Goal: Task Accomplishment & Management: Use online tool/utility

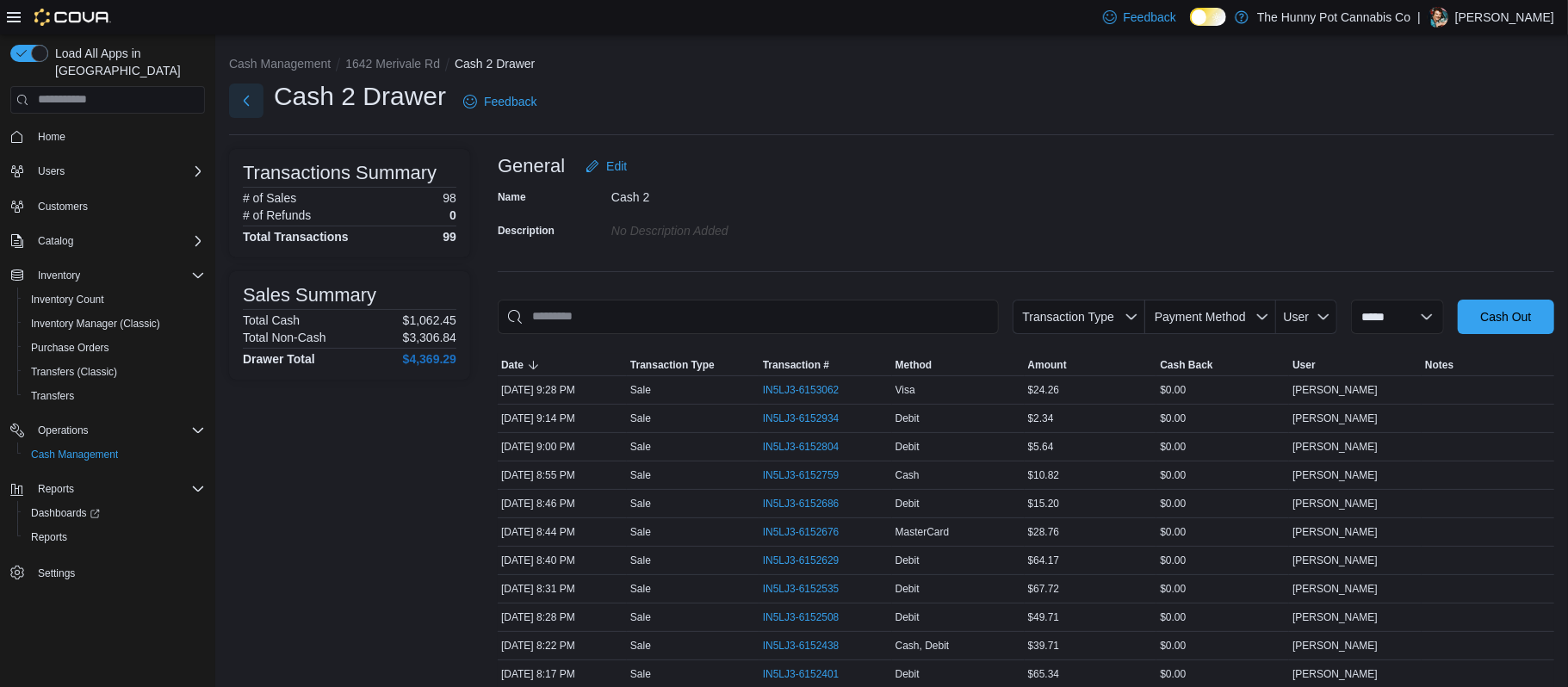
click at [255, 106] on button "Next" at bounding box center [245, 100] width 34 height 34
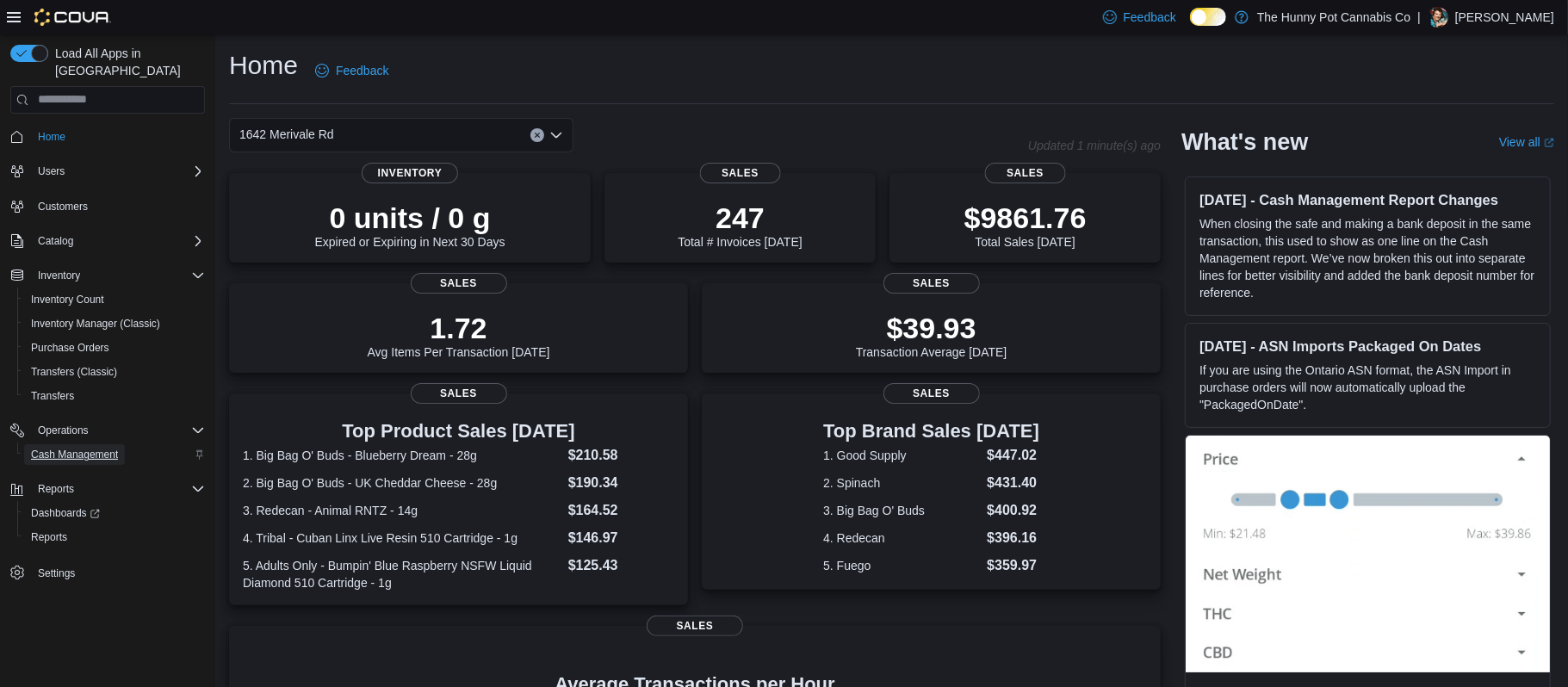
click at [55, 448] on span "Cash Management" at bounding box center [74, 455] width 87 height 14
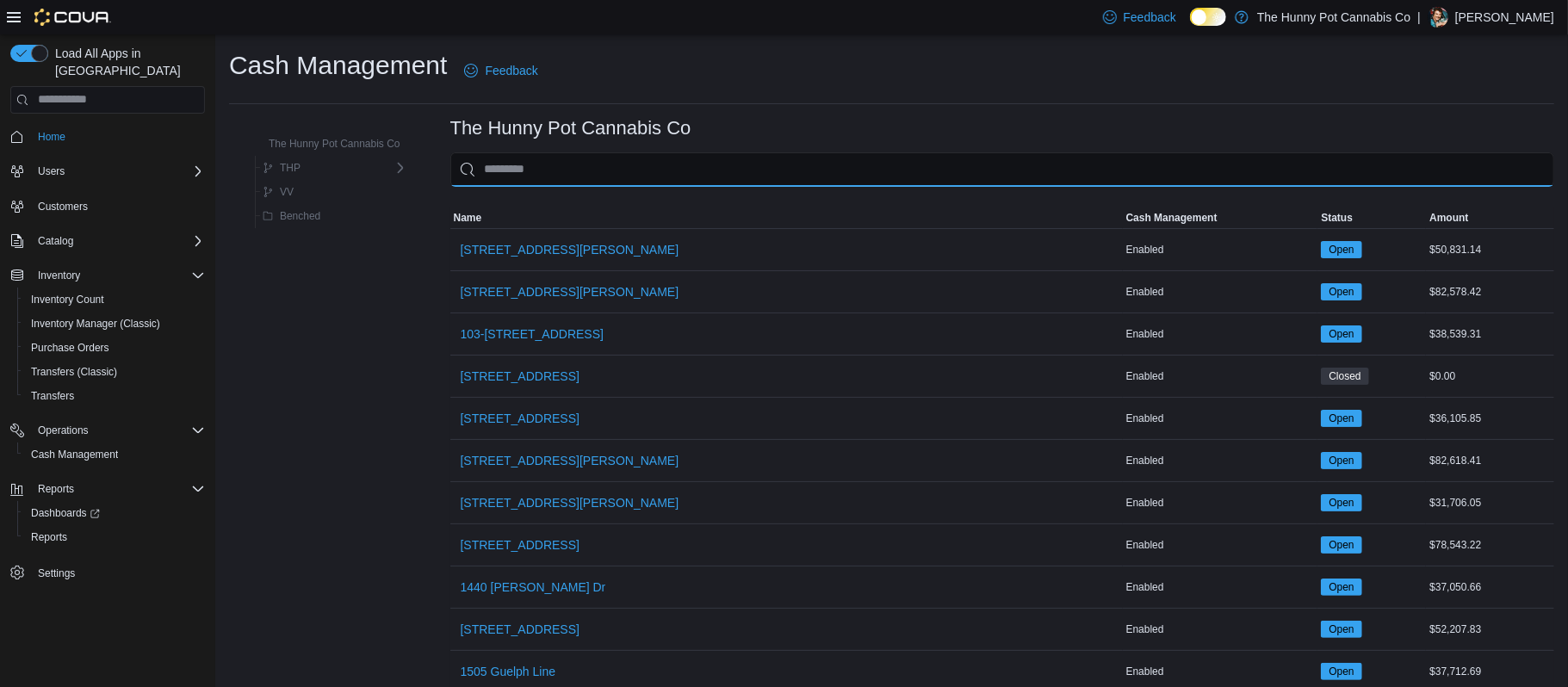
click at [602, 165] on input "This is a search bar. As you type, the results lower in the page will automatic…" at bounding box center [1002, 169] width 1104 height 34
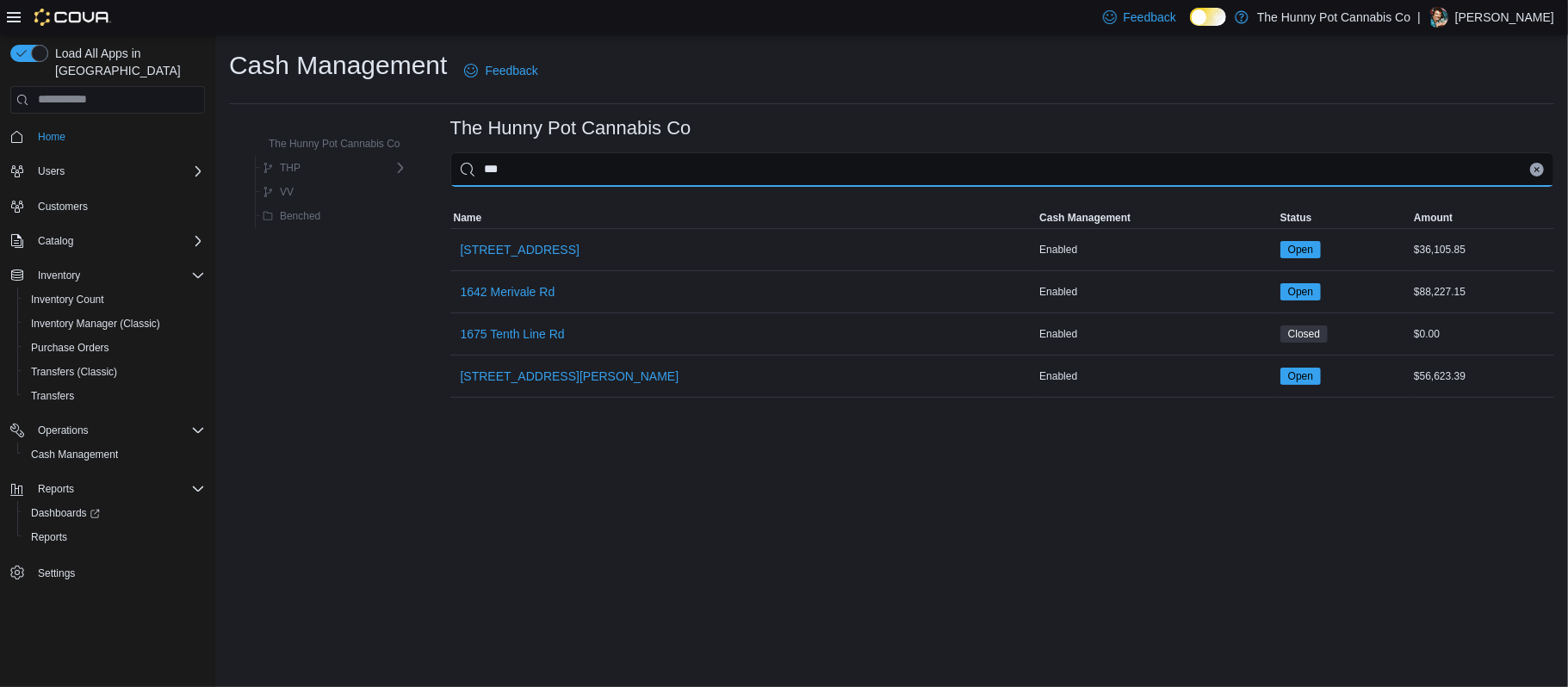
type input "****"
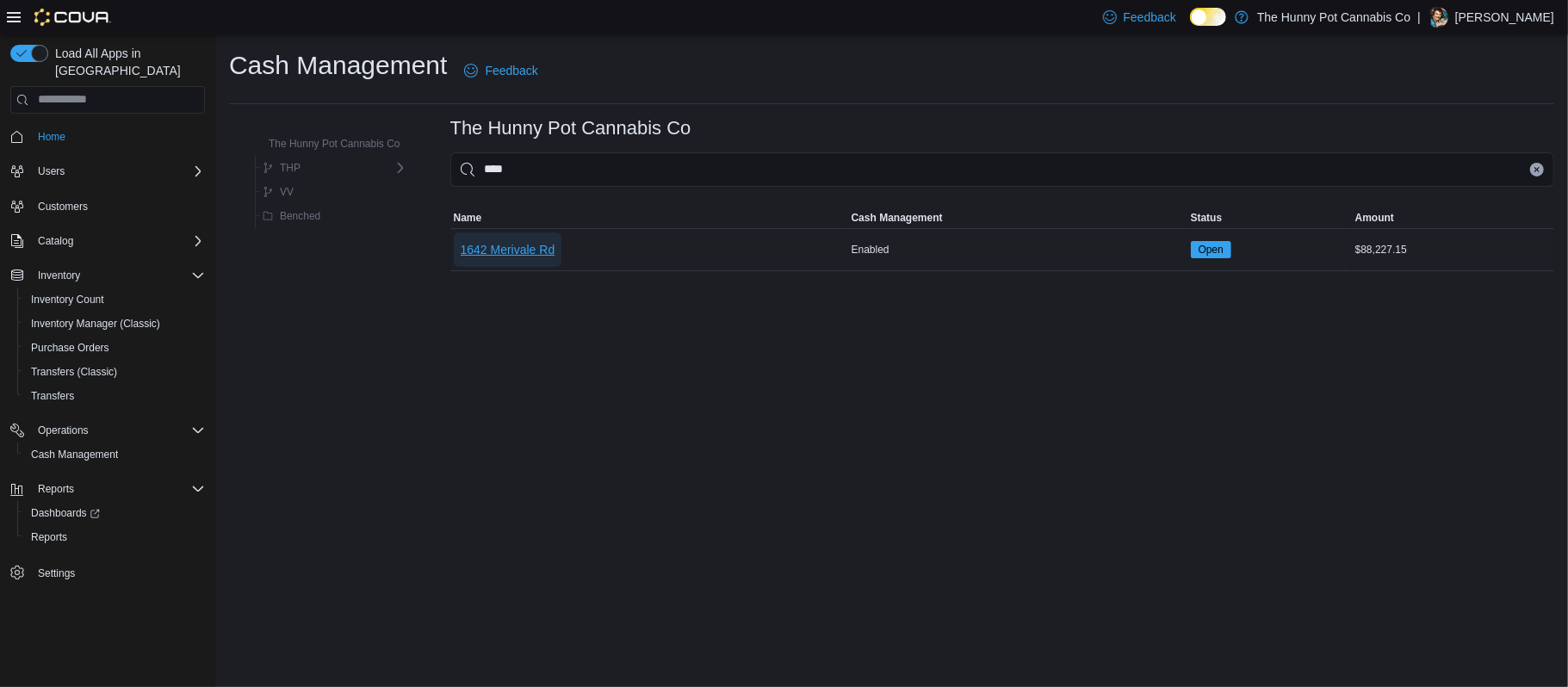
click at [498, 244] on span "1642 Merivale Rd" at bounding box center [508, 250] width 95 height 18
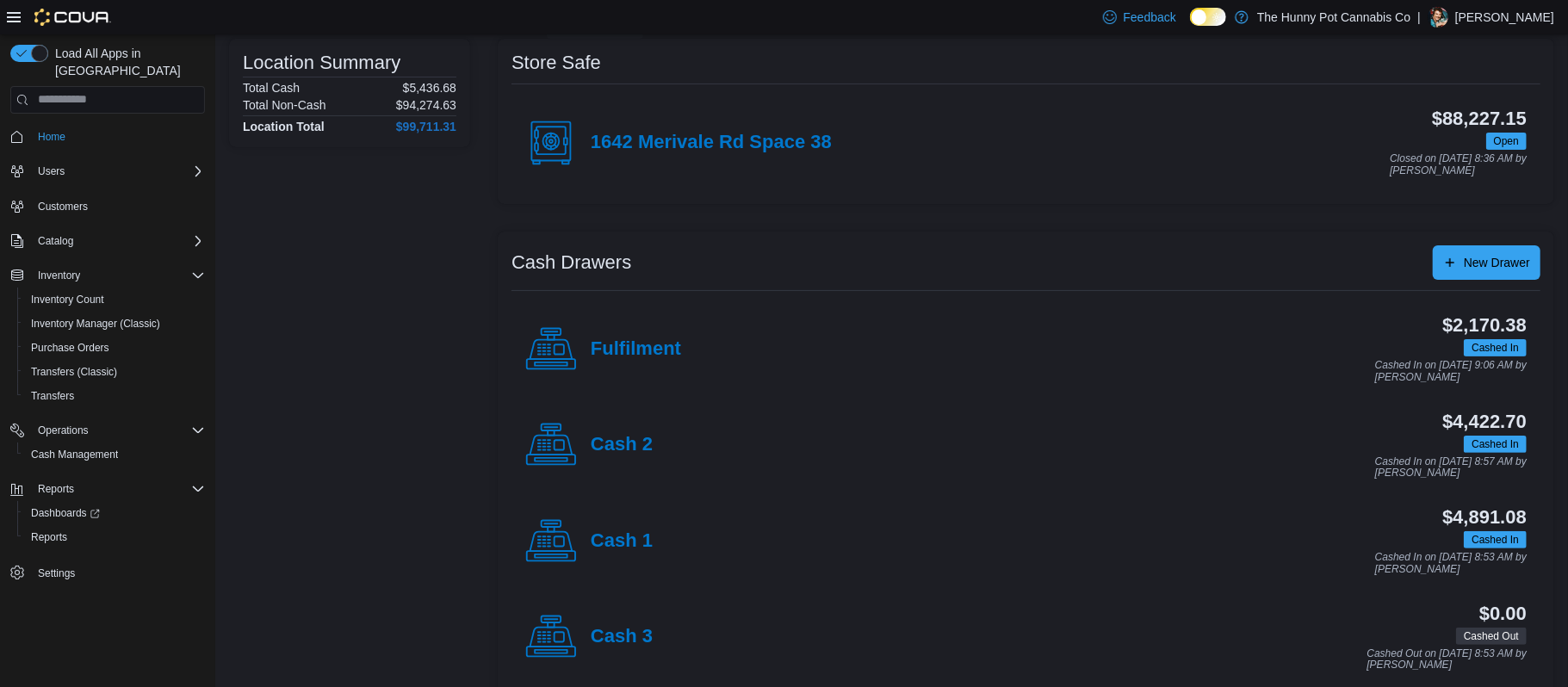
scroll to position [166, 0]
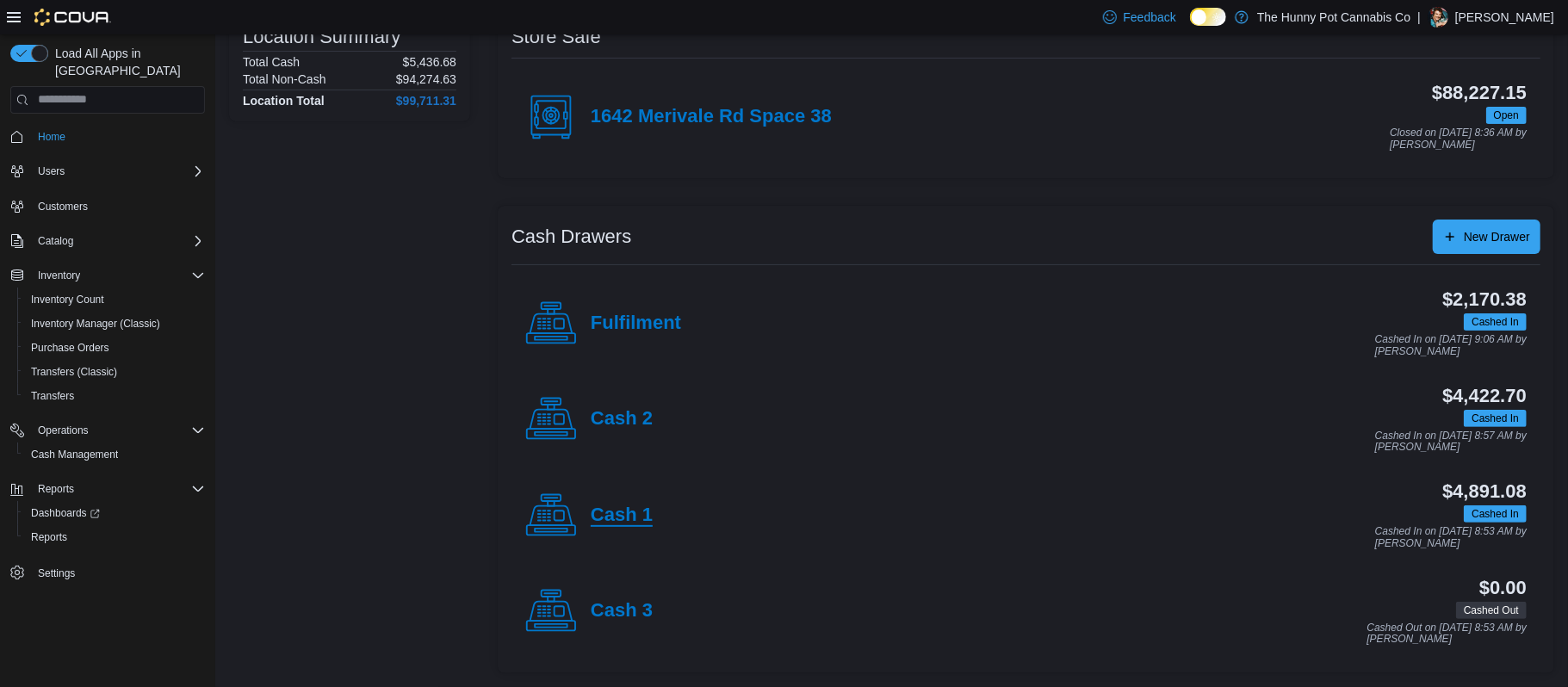
click at [600, 519] on h4 "Cash 1" at bounding box center [622, 515] width 62 height 22
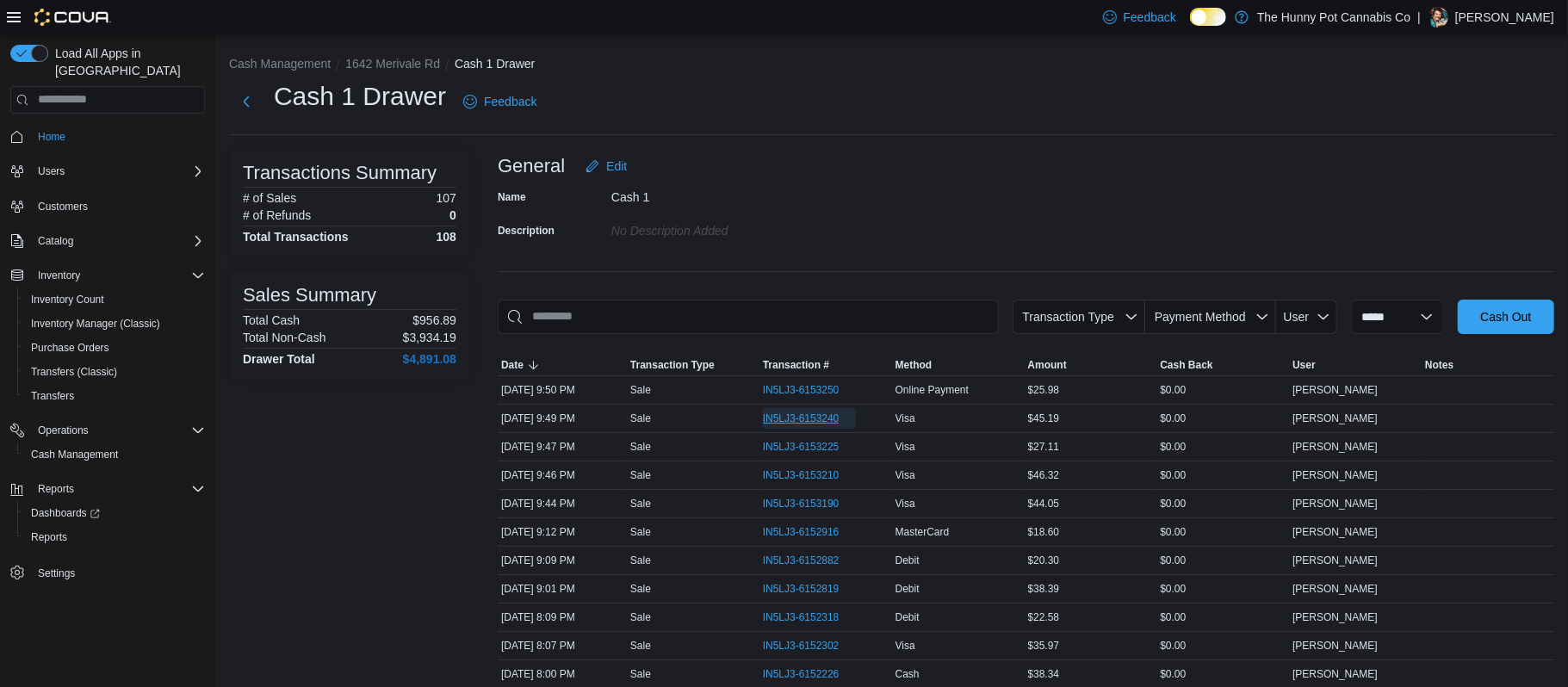
click at [788, 429] on span "IN5LJ3-6153240" at bounding box center [809, 418] width 94 height 20
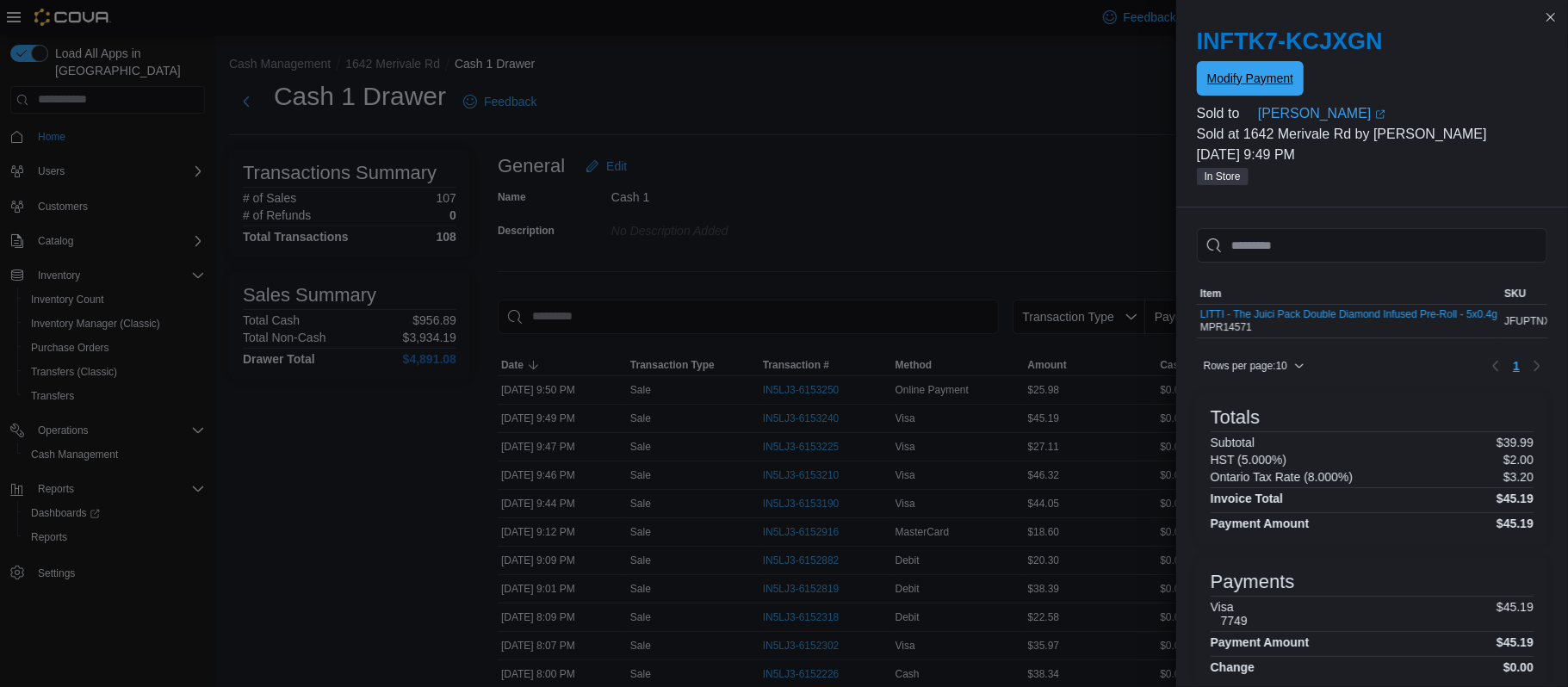
click at [1233, 75] on span "Modify Payment" at bounding box center [1251, 78] width 86 height 18
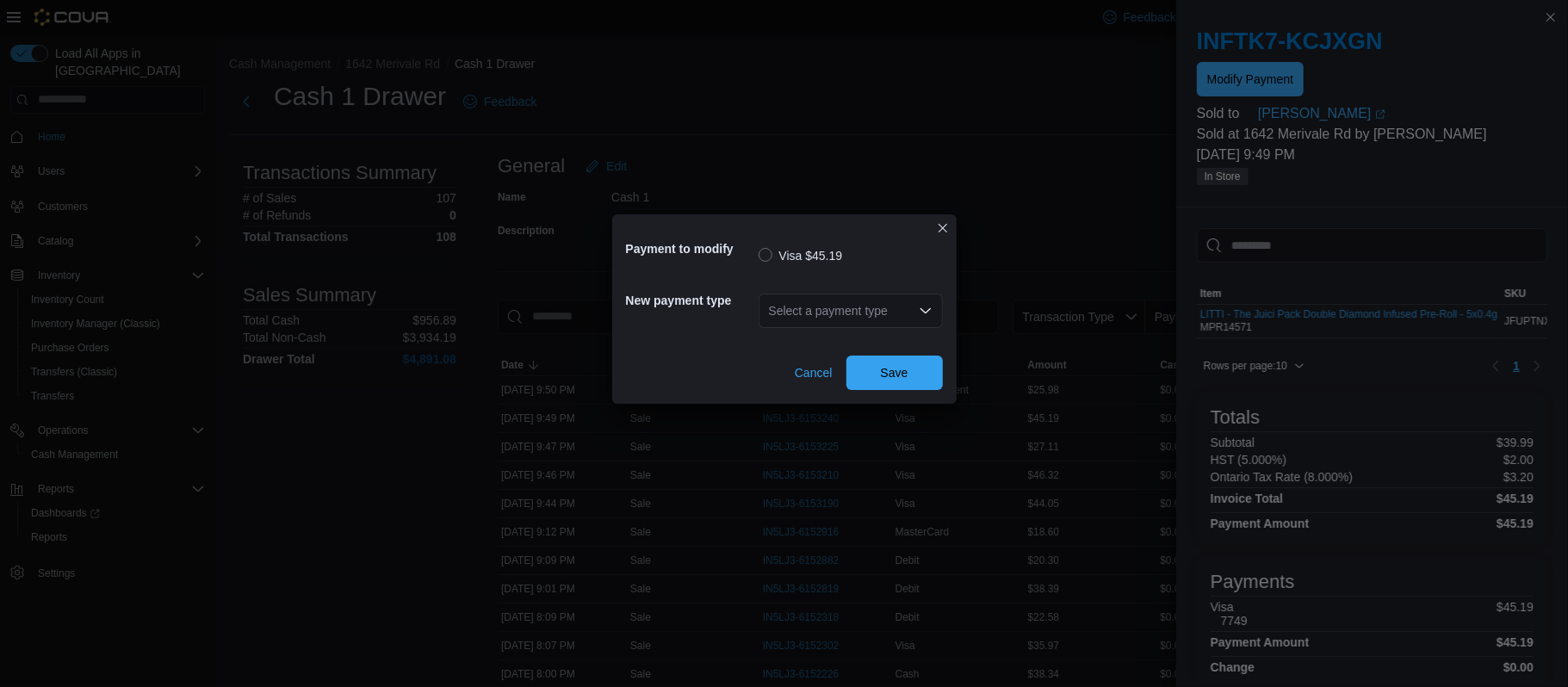
click at [827, 310] on div "Select a payment type" at bounding box center [850, 311] width 184 height 34
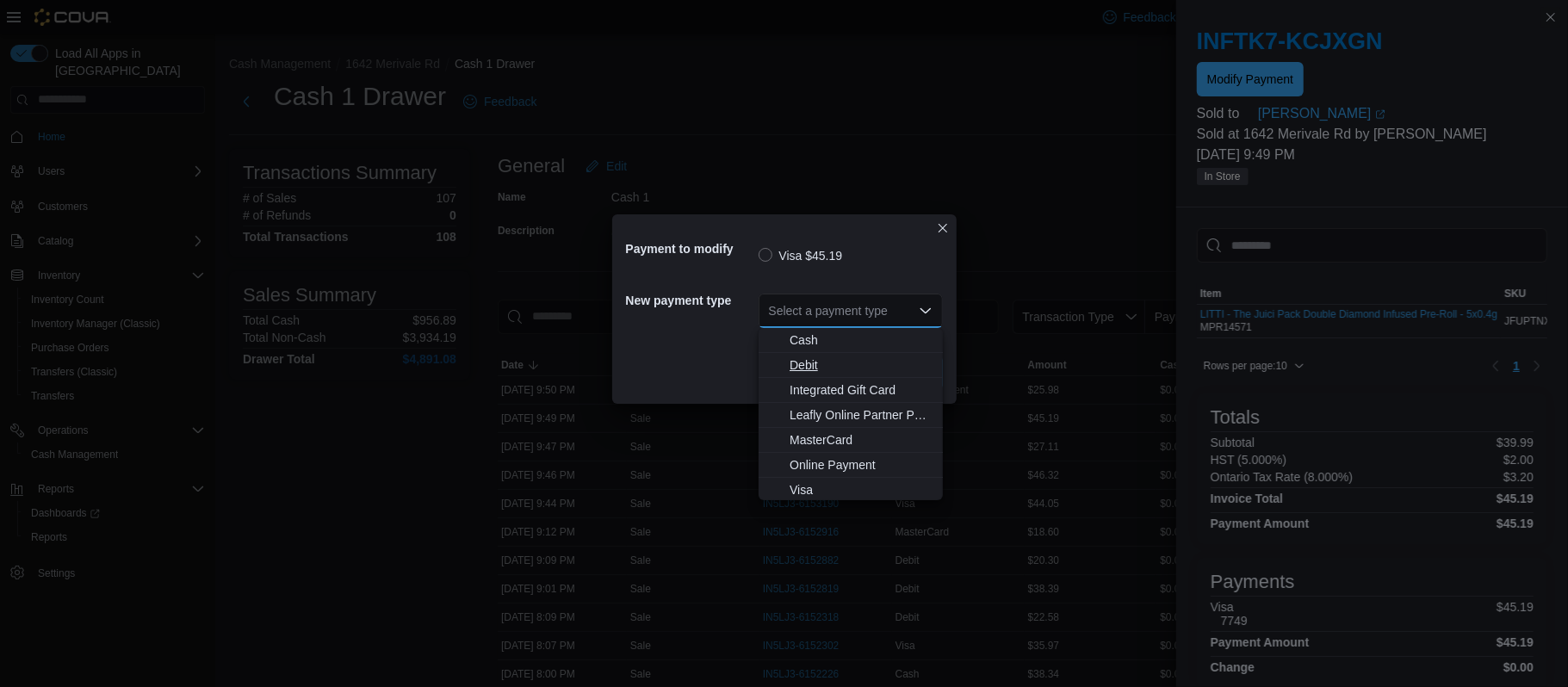
click at [809, 369] on span "Debit" at bounding box center [861, 365] width 143 height 18
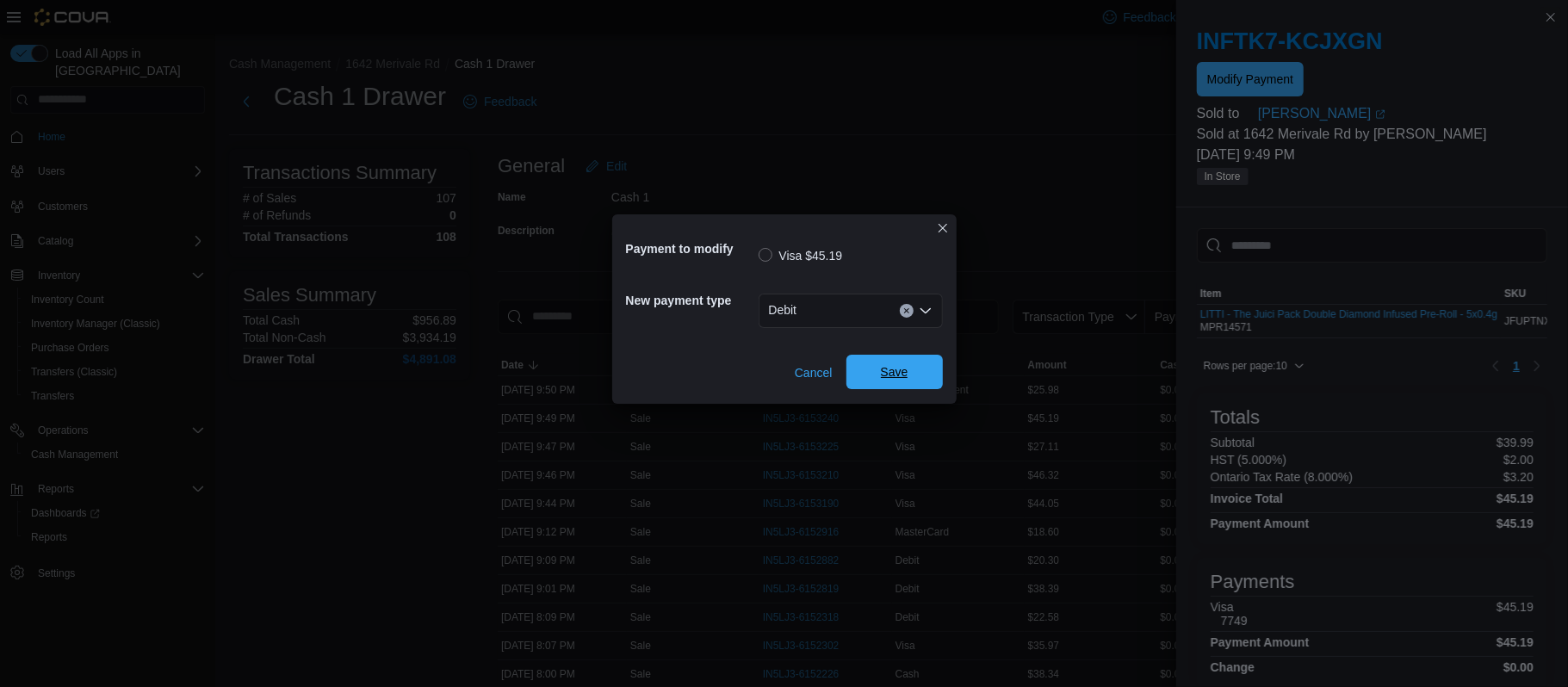
click at [913, 369] on span "Save" at bounding box center [894, 371] width 76 height 34
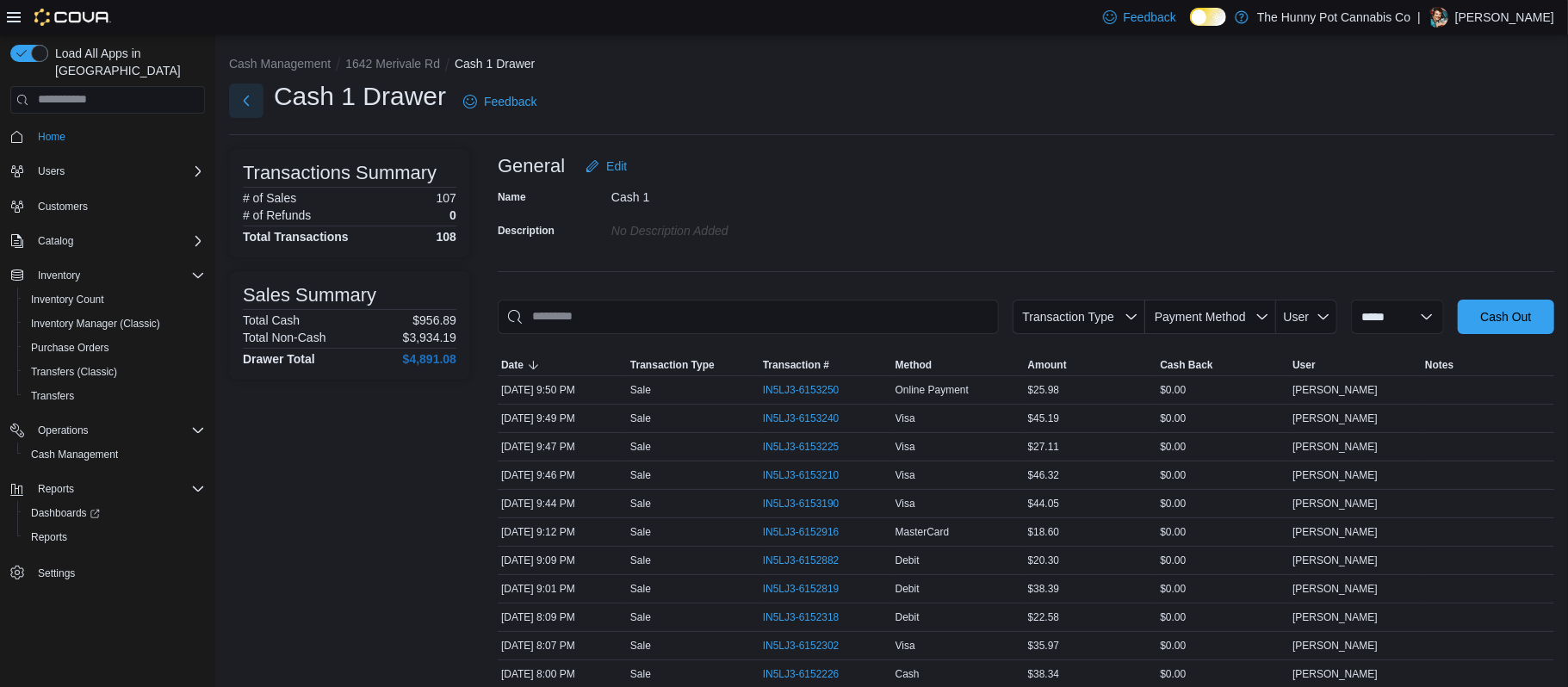
click at [254, 113] on button "Next" at bounding box center [245, 100] width 34 height 34
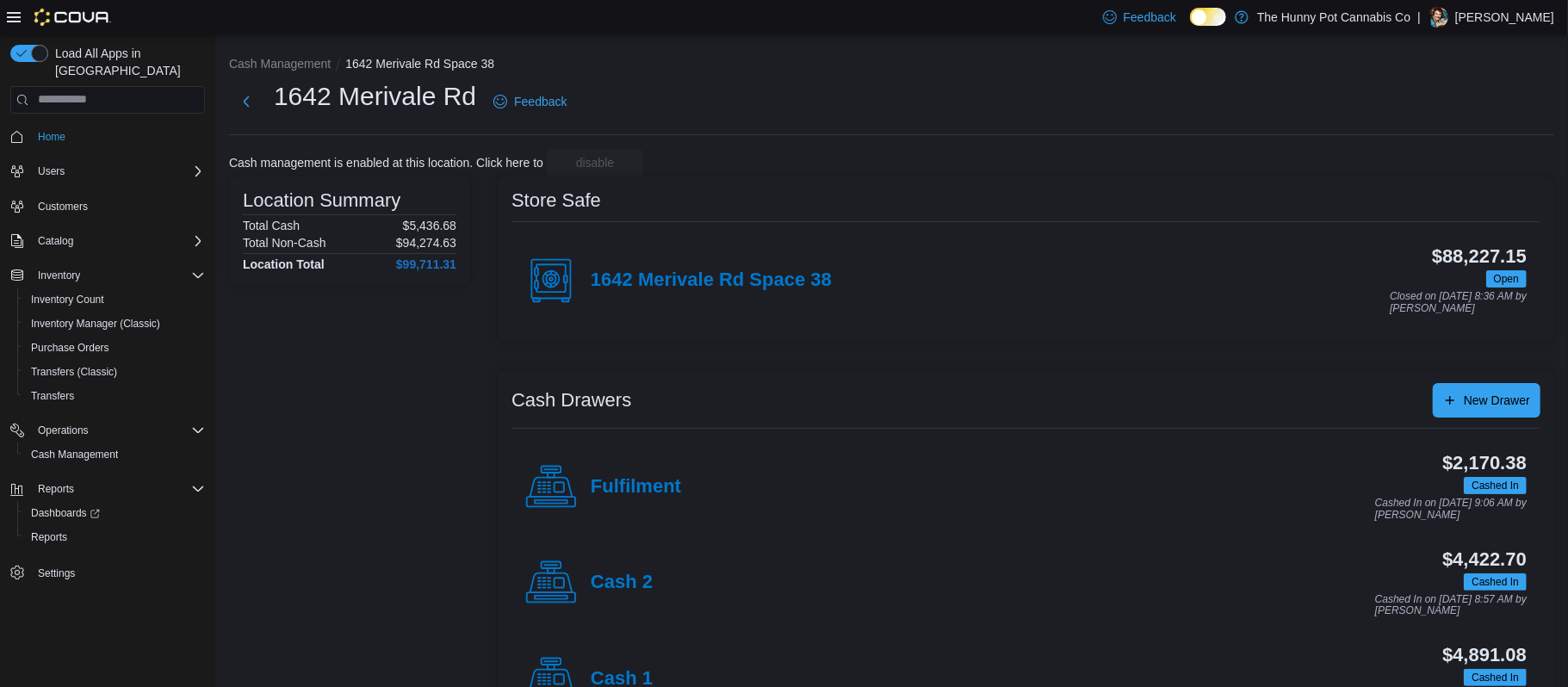
click at [370, 112] on h1 "1642 Merivale Rd" at bounding box center [375, 96] width 202 height 34
click at [622, 677] on h4 "Cash 1" at bounding box center [622, 679] width 62 height 22
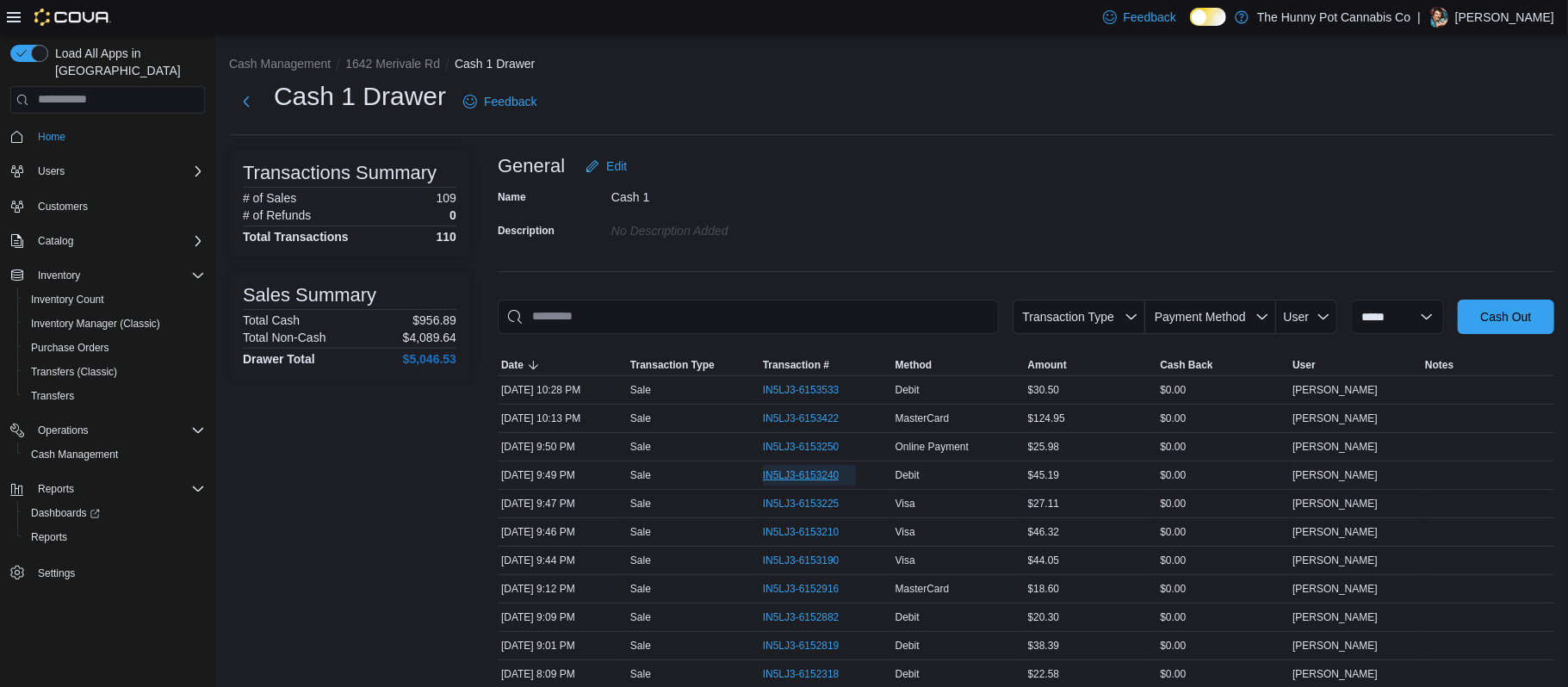
click at [781, 473] on span "IN5LJ3-6153240" at bounding box center [800, 476] width 77 height 14
click at [769, 472] on span "IN5LJ3-6153790" at bounding box center [800, 476] width 77 height 14
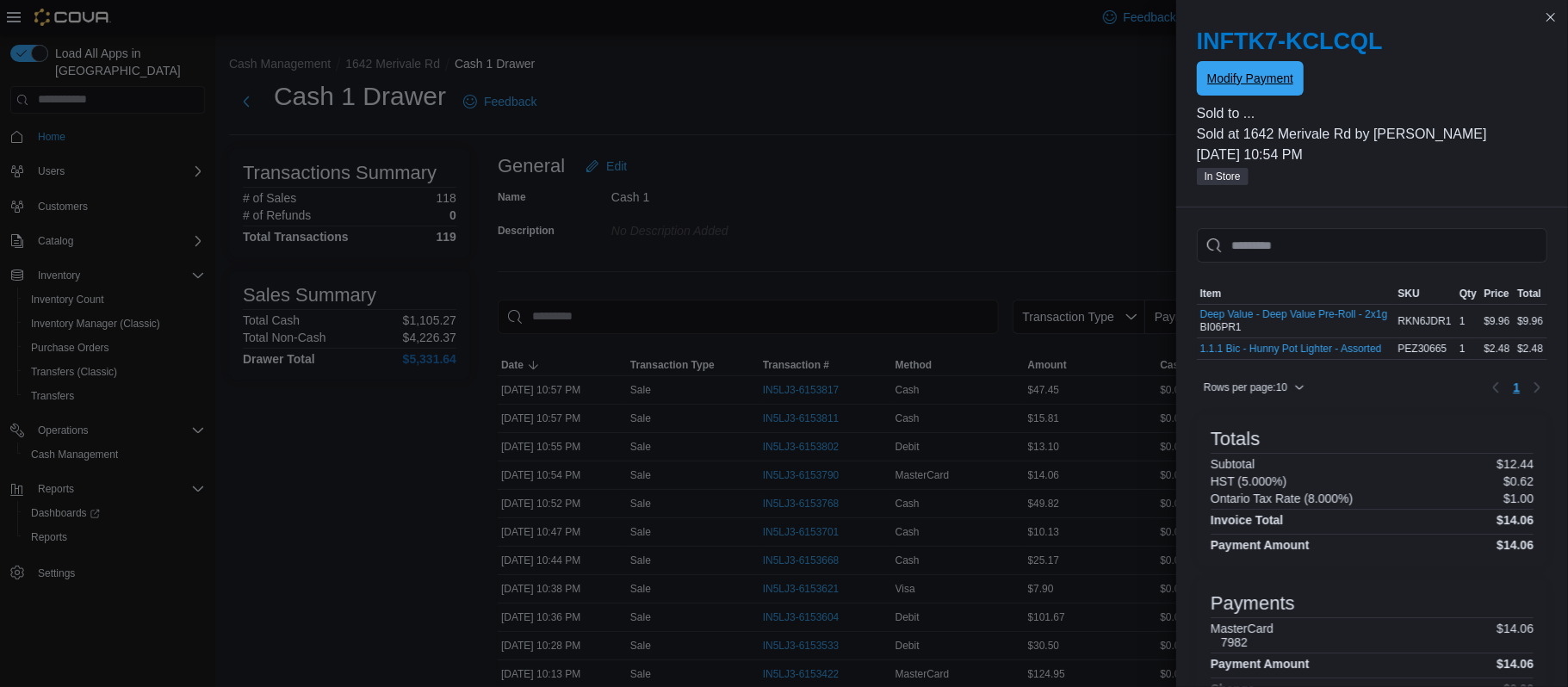
click at [1274, 74] on span "Modify Payment" at bounding box center [1251, 78] width 86 height 18
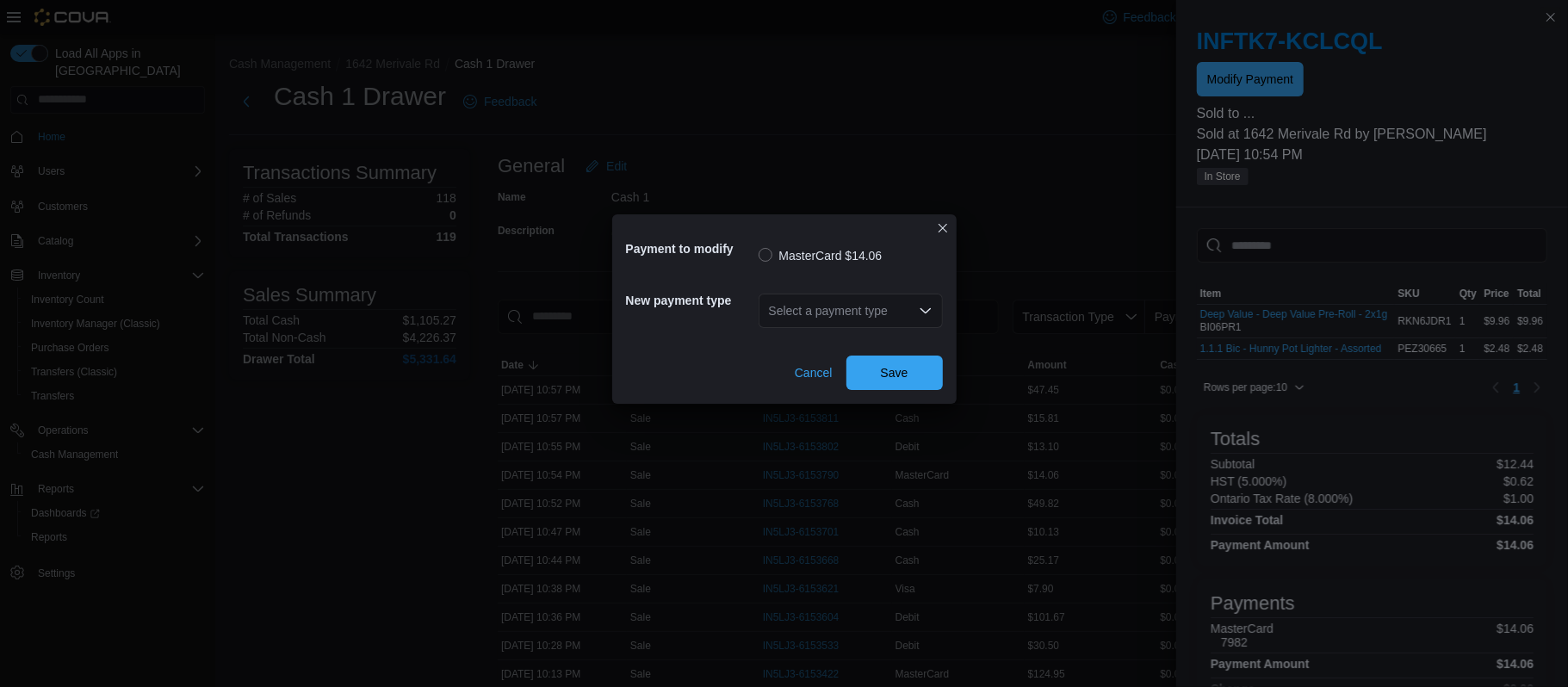
click at [828, 325] on div "Select a payment type" at bounding box center [850, 311] width 184 height 34
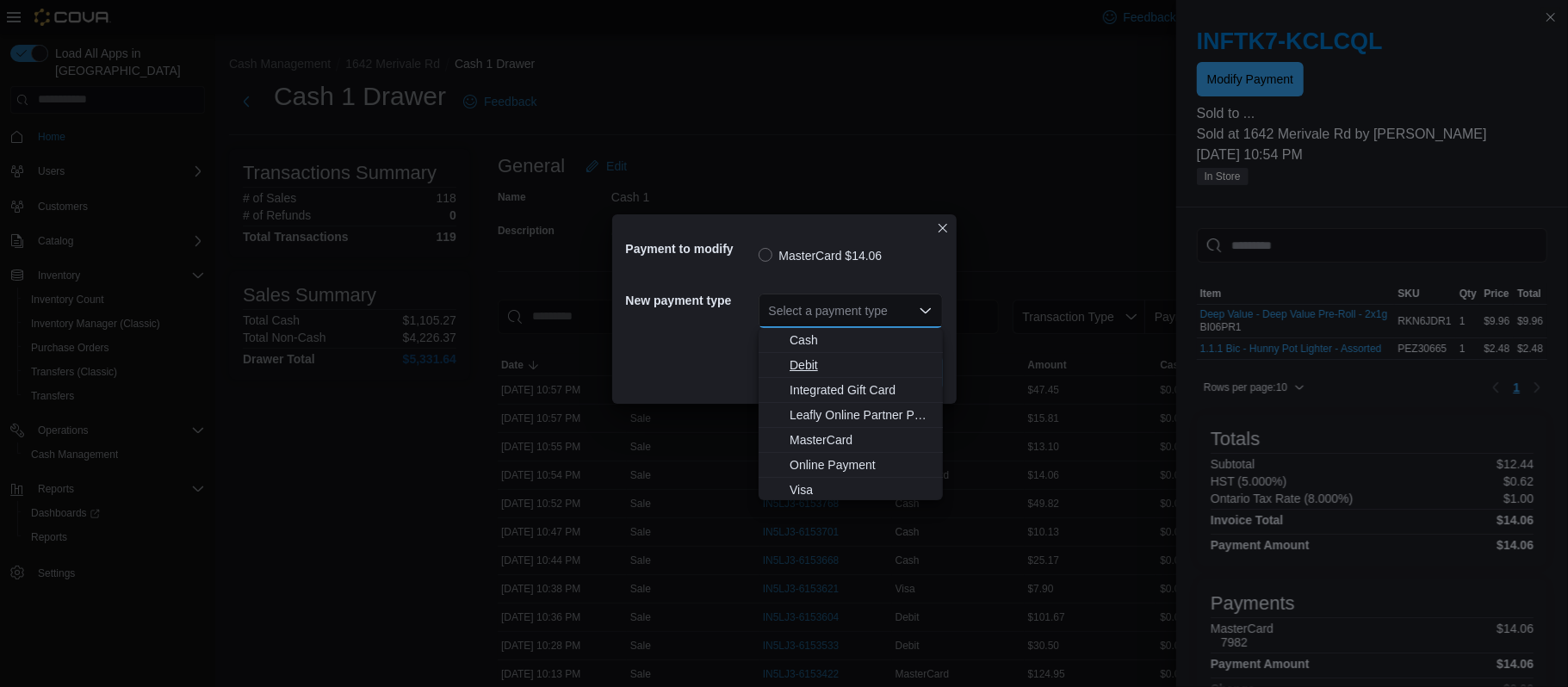
click at [816, 360] on span "Debit" at bounding box center [861, 365] width 143 height 18
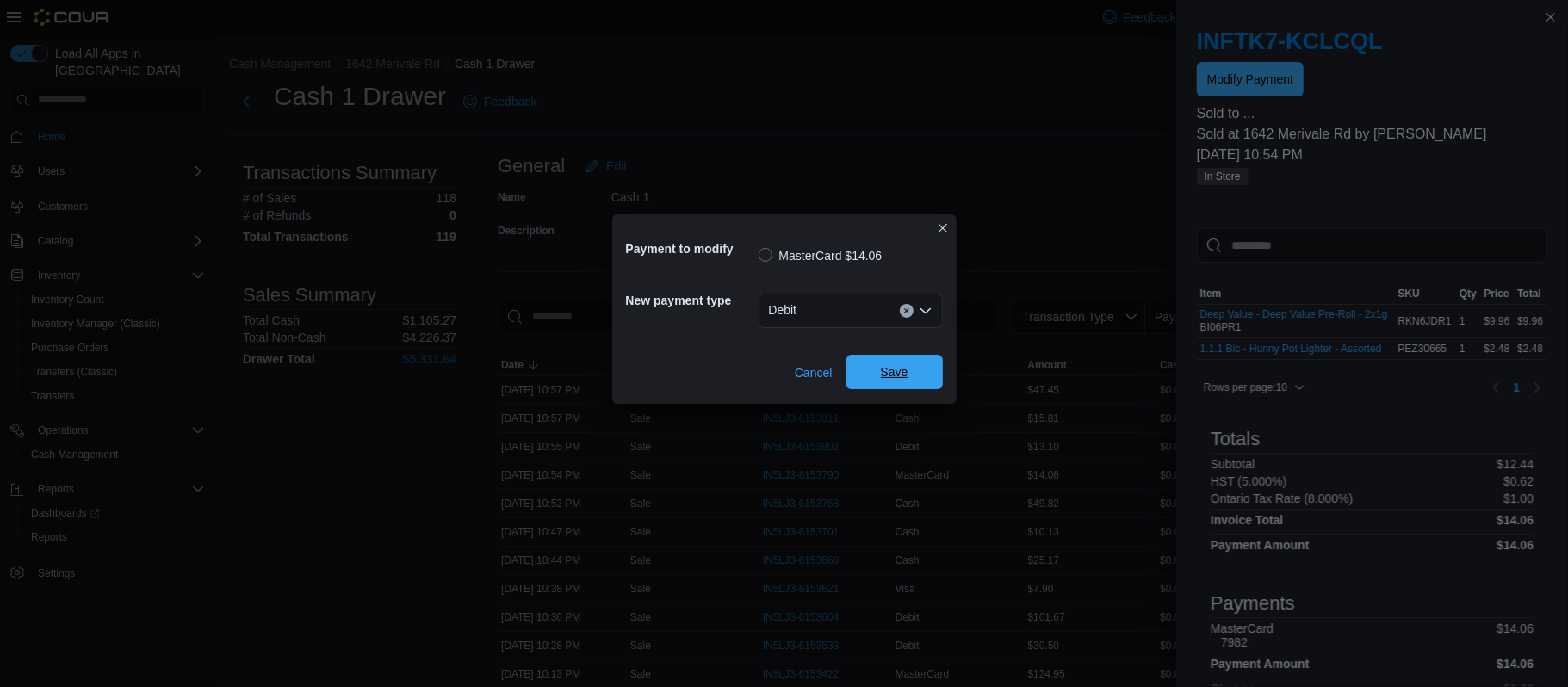
click at [888, 368] on span "Save" at bounding box center [893, 372] width 27 height 18
